Goal: Transaction & Acquisition: Book appointment/travel/reservation

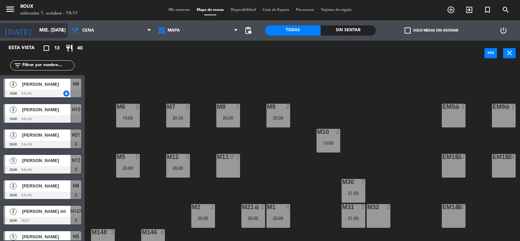
click at [60, 30] on icon "arrow_drop_down" at bounding box center [62, 30] width 8 height 8
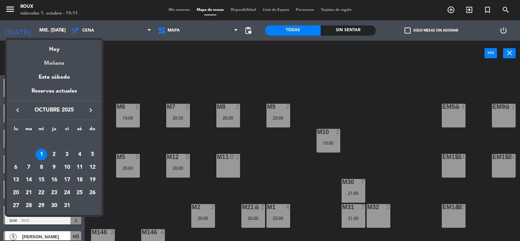
click at [61, 64] on div "Mañana" at bounding box center [54, 61] width 95 height 14
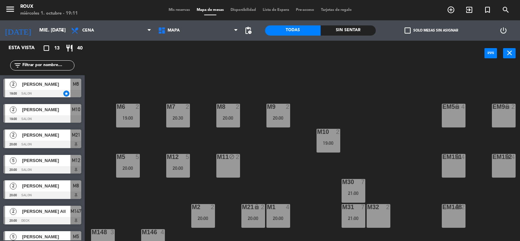
type input "[DEMOGRAPHIC_DATA] [DATE]"
click at [449, 11] on icon "add_circle_outline" at bounding box center [451, 10] width 8 height 8
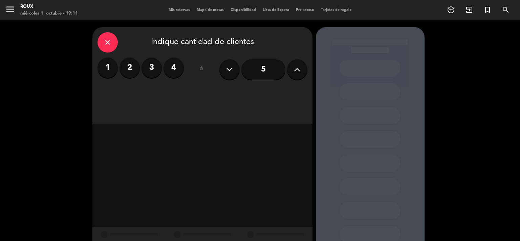
click at [154, 70] on label "3" at bounding box center [151, 68] width 20 height 20
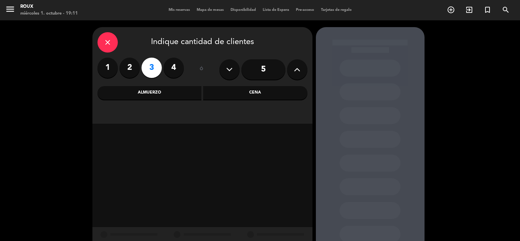
click at [262, 93] on div "Cena" at bounding box center [255, 93] width 104 height 14
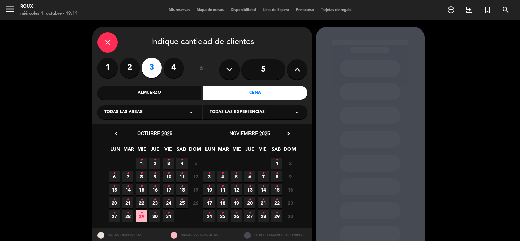
click at [152, 114] on div "Todas las áreas arrow_drop_down" at bounding box center [149, 112] width 105 height 14
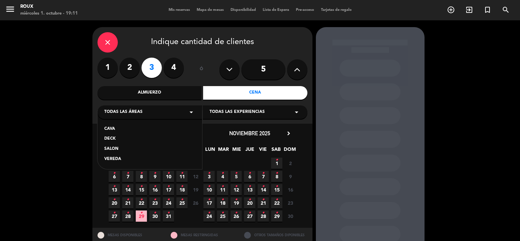
click at [116, 138] on div "DECK" at bounding box center [149, 138] width 91 height 7
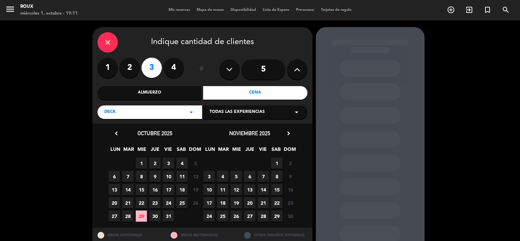
scroll to position [22, 0]
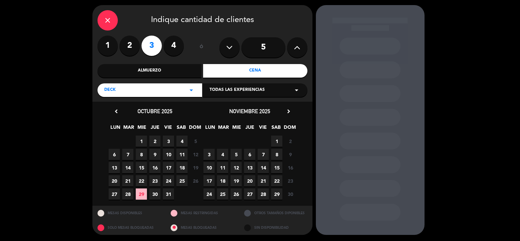
click at [154, 138] on span "2" at bounding box center [154, 140] width 11 height 11
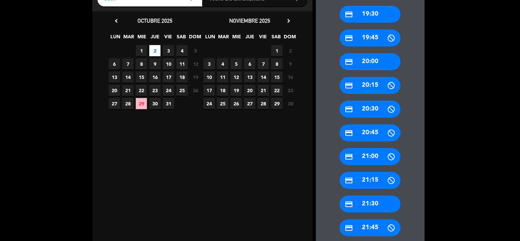
scroll to position [293, 0]
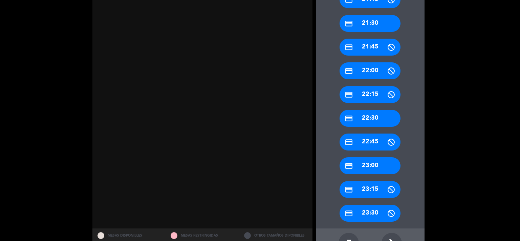
click at [374, 67] on div "credit_card 22:00" at bounding box center [369, 70] width 61 height 17
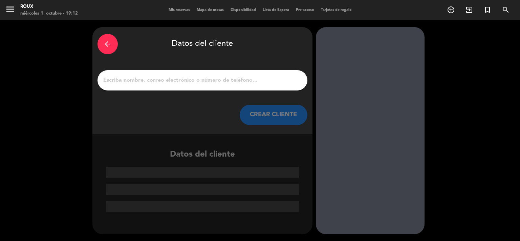
click at [201, 81] on input "1" at bounding box center [203, 79] width 200 height 9
click at [255, 145] on div "Datos del cliente" at bounding box center [202, 173] width 220 height 78
click at [113, 41] on div "arrow_back" at bounding box center [107, 44] width 20 height 20
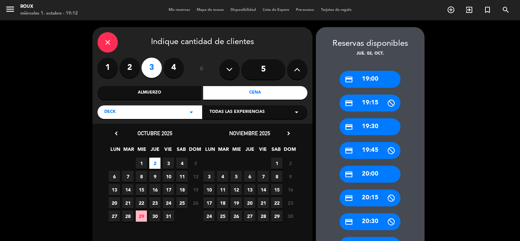
click at [147, 68] on label "3" at bounding box center [151, 68] width 20 height 20
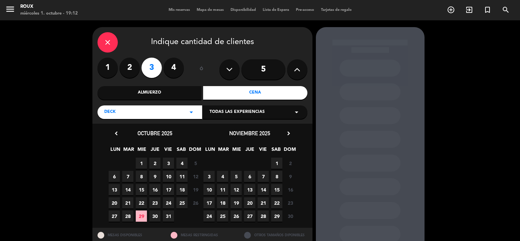
click at [157, 162] on span "2" at bounding box center [154, 162] width 11 height 11
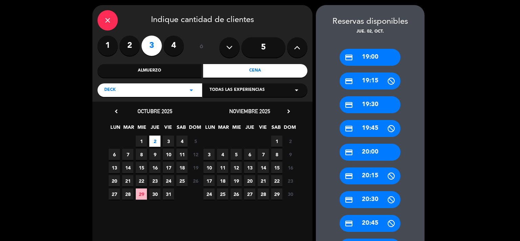
scroll to position [203, 0]
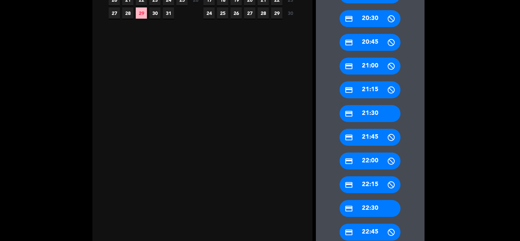
click at [375, 162] on div "credit_card 22:00" at bounding box center [369, 160] width 61 height 17
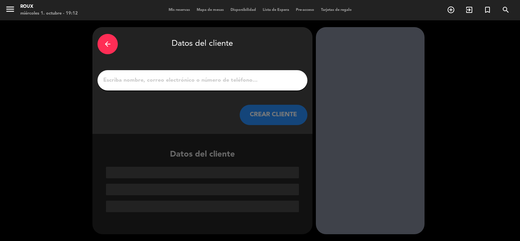
click at [174, 78] on input "1" at bounding box center [203, 79] width 200 height 9
click at [273, 127] on div "arrow_back Datos del cliente CREAR CLIENTE" at bounding box center [202, 80] width 220 height 107
click at [274, 113] on button "CREAR CLIENTE" at bounding box center [274, 115] width 68 height 20
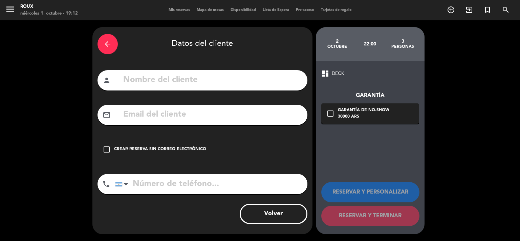
click at [331, 112] on icon "check_box_outline_blank" at bounding box center [330, 113] width 8 height 8
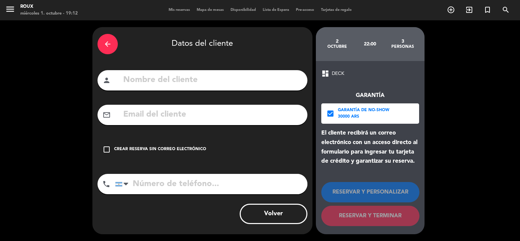
click at [331, 112] on icon "check_box" at bounding box center [330, 113] width 8 height 8
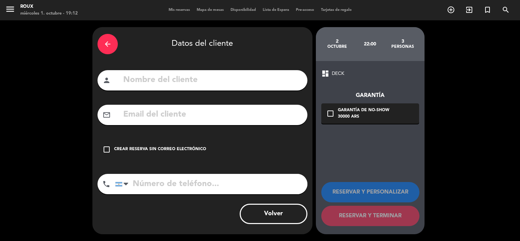
click at [157, 76] on input "text" at bounding box center [212, 80] width 180 height 14
type input "[PERSON_NAME]"
click at [109, 149] on icon "check_box_outline_blank" at bounding box center [107, 149] width 8 height 8
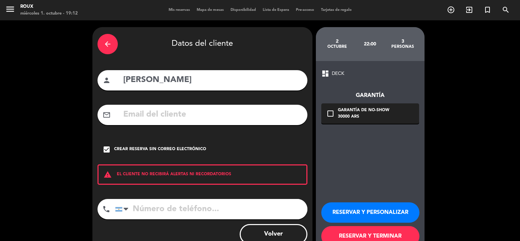
click at [156, 212] on input "tel" at bounding box center [211, 209] width 192 height 20
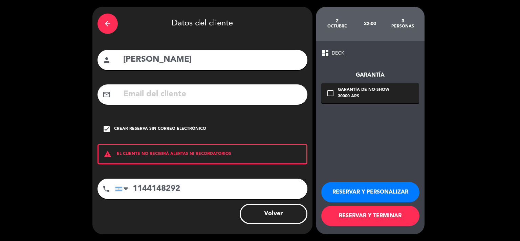
type input "1144148292"
click at [383, 215] on button "RESERVAR Y TERMINAR" at bounding box center [370, 215] width 98 height 20
